Goal: Task Accomplishment & Management: Manage account settings

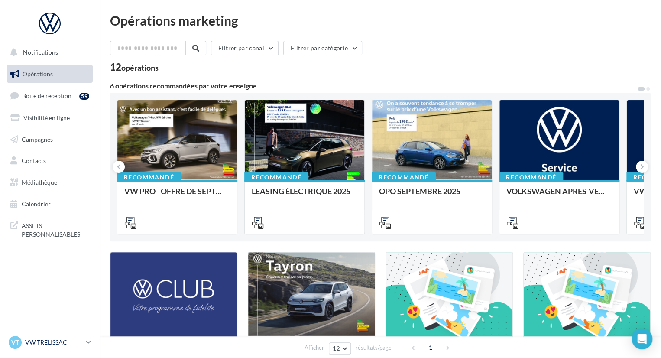
click at [90, 344] on icon at bounding box center [88, 341] width 5 height 7
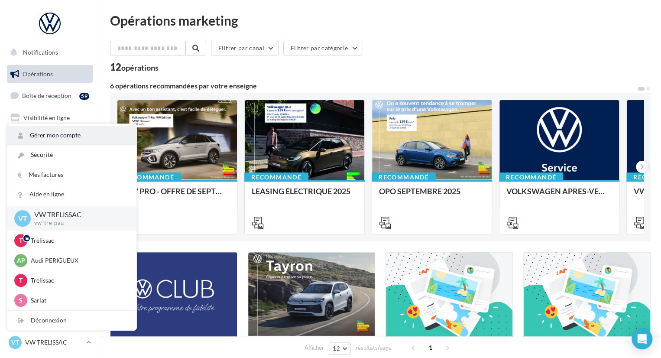
click at [83, 138] on link "Gérer mon compte" at bounding box center [71, 135] width 129 height 19
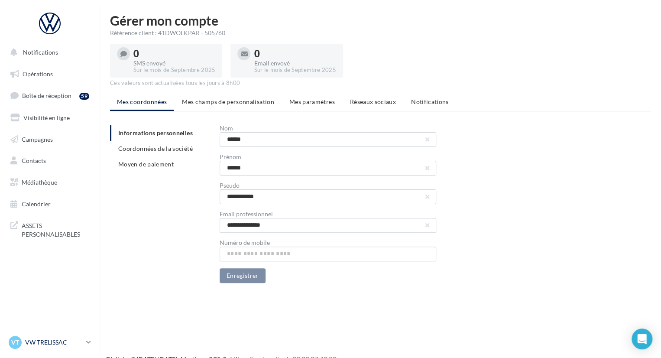
click at [88, 339] on icon at bounding box center [88, 341] width 5 height 7
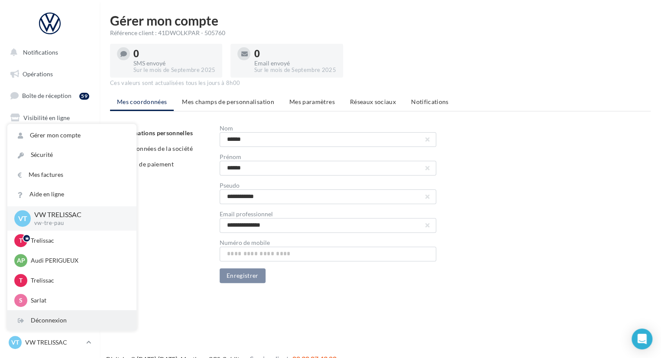
click at [80, 314] on div "Déconnexion" at bounding box center [71, 320] width 129 height 19
